Goal: Information Seeking & Learning: Learn about a topic

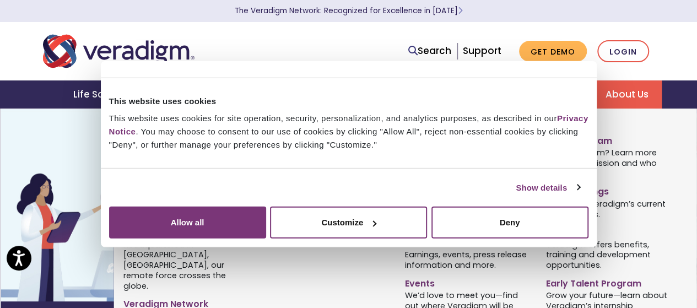
click at [294, 144] on link "Leadership" at bounding box center [327, 139] width 125 height 16
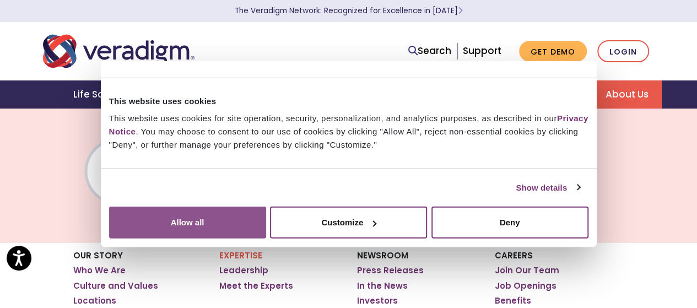
click at [266, 207] on button "Allow all" at bounding box center [187, 223] width 157 height 32
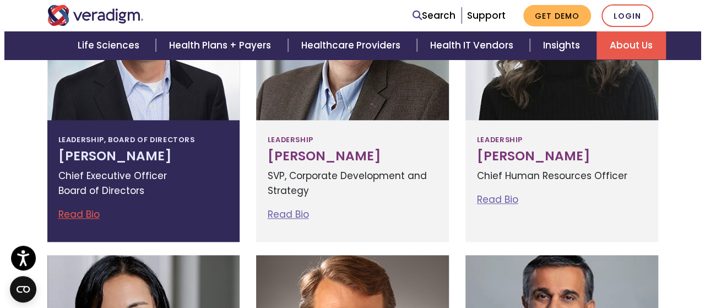
scroll to position [473, 0]
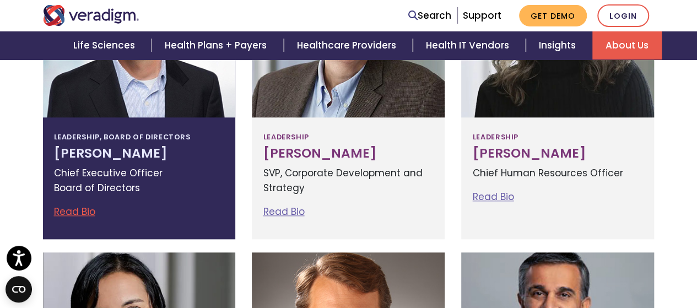
click at [82, 214] on link "Read Bio" at bounding box center [74, 211] width 41 height 13
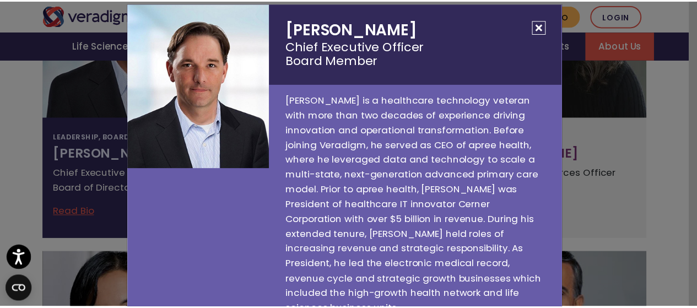
scroll to position [0, 0]
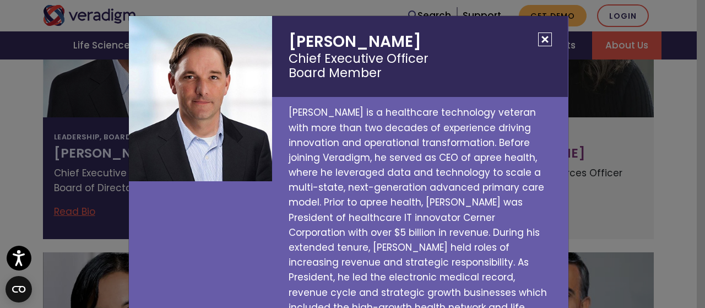
click at [540, 39] on button "Close" at bounding box center [545, 40] width 14 height 14
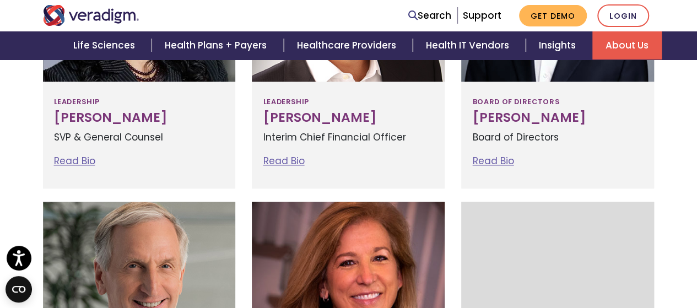
scroll to position [788, 0]
